Goal: Information Seeking & Learning: Learn about a topic

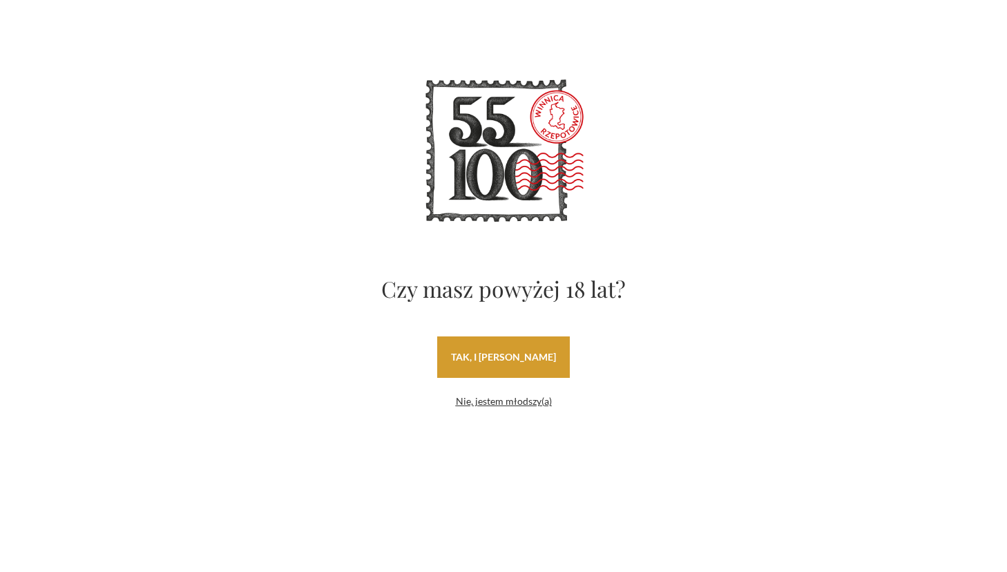
click at [497, 350] on link "tak, i [PERSON_NAME]" at bounding box center [503, 356] width 133 height 41
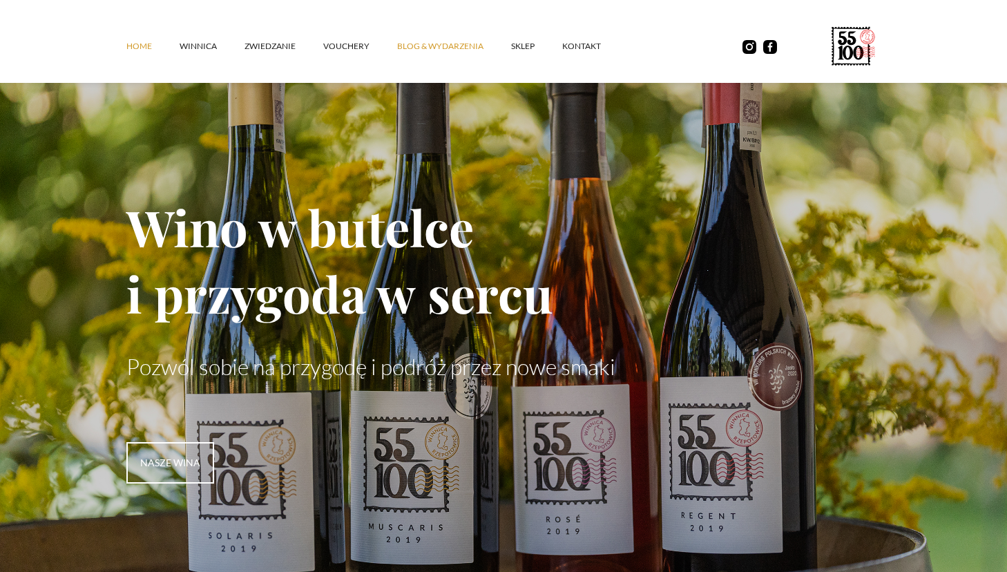
click at [410, 42] on link "Blog & Wydarzenia" at bounding box center [454, 46] width 114 height 41
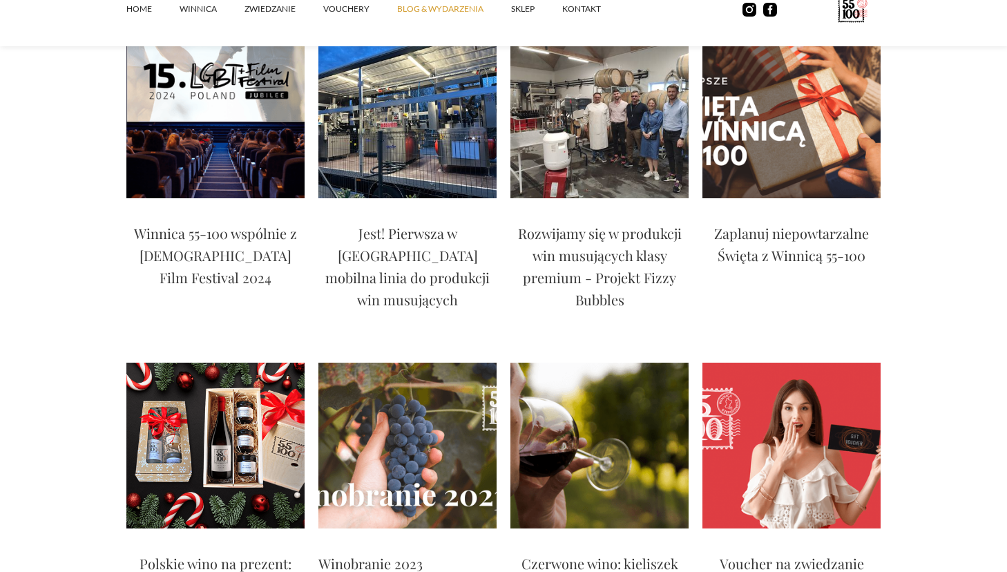
scroll to position [1575, 0]
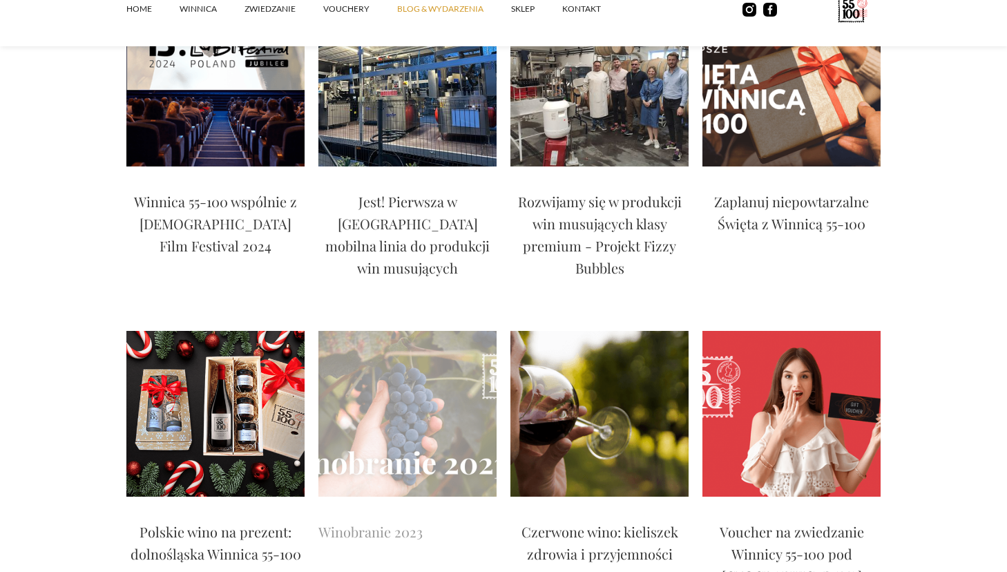
click at [454, 331] on img at bounding box center [407, 414] width 178 height 166
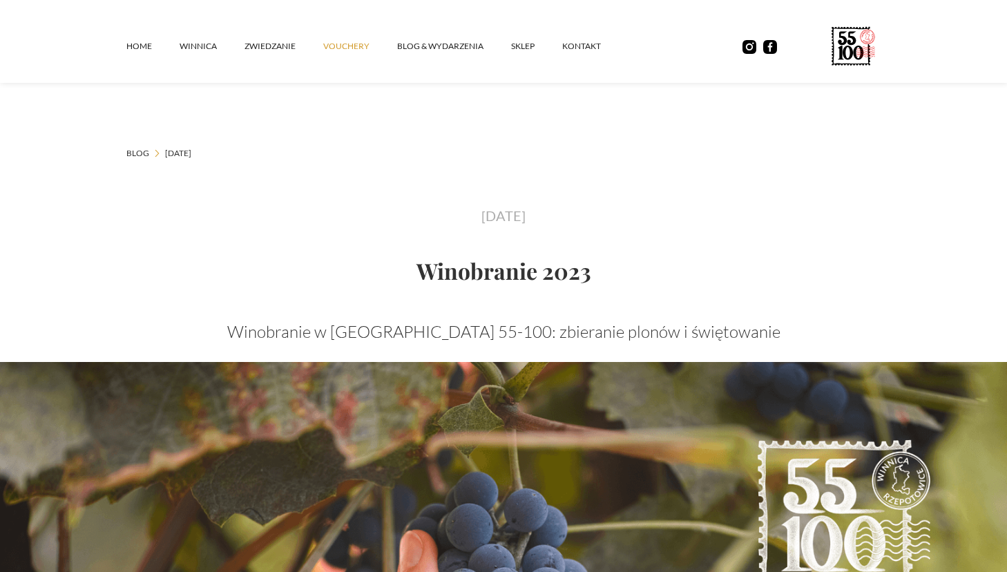
click at [333, 45] on link "vouchery" at bounding box center [360, 46] width 74 height 41
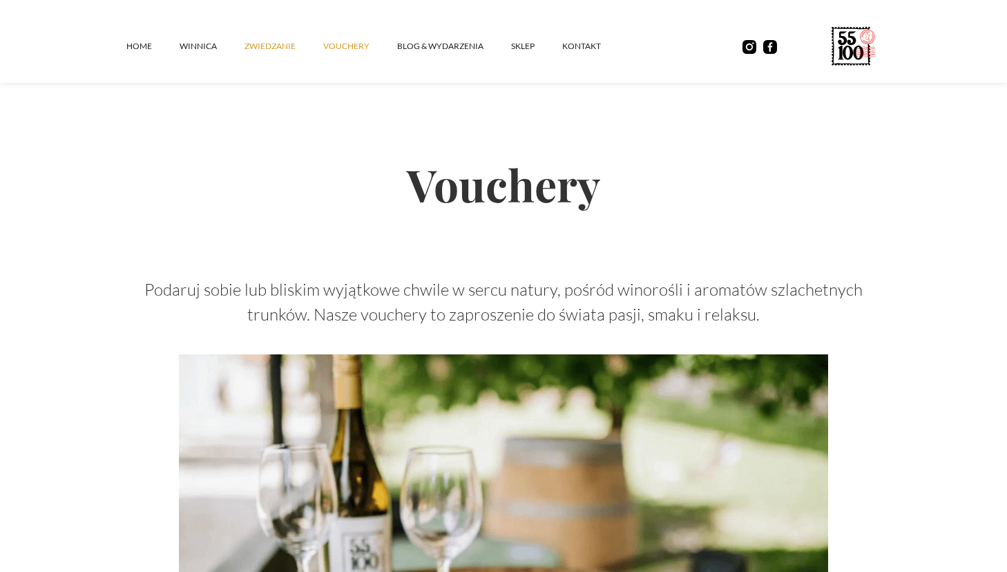
click at [276, 48] on link "ZWIEDZANIE" at bounding box center [283, 46] width 79 height 41
